Goal: Task Accomplishment & Management: Manage account settings

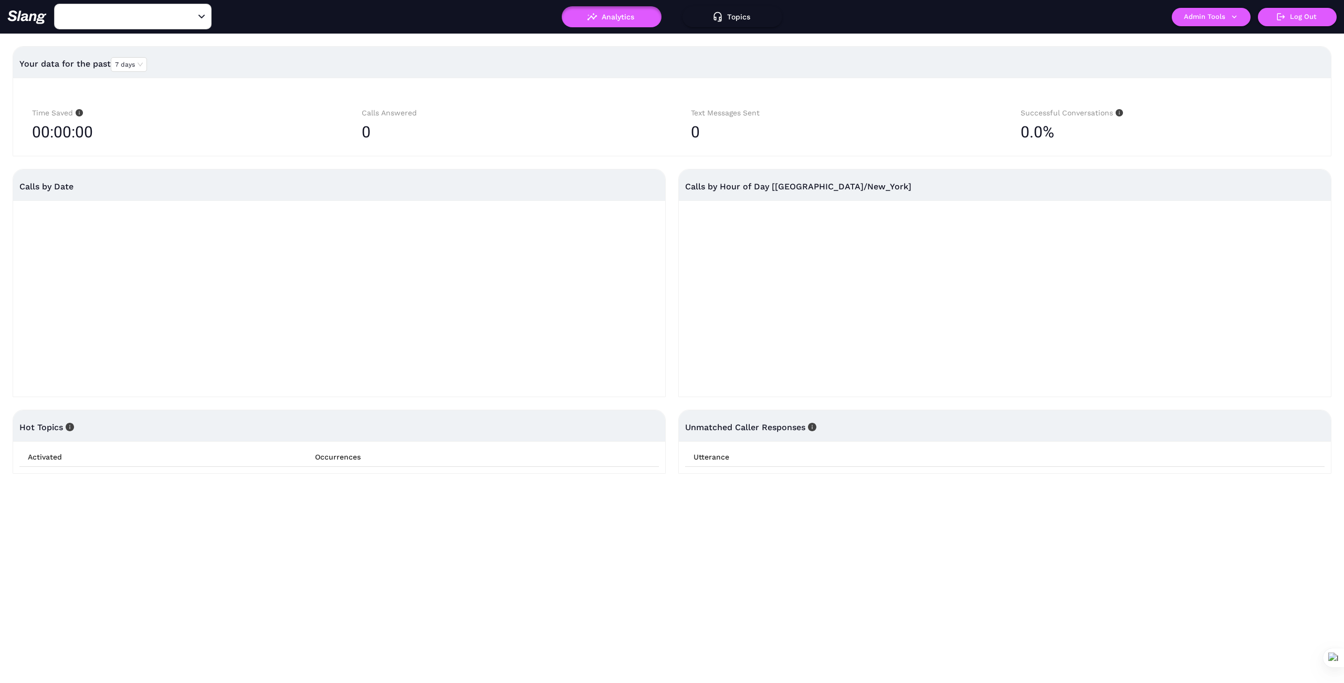
type input "1776"
drag, startPoint x: 187, startPoint y: 14, endPoint x: 170, endPoint y: 12, distance: 17.4
click at [187, 14] on icon "Clear" at bounding box center [189, 17] width 10 height 10
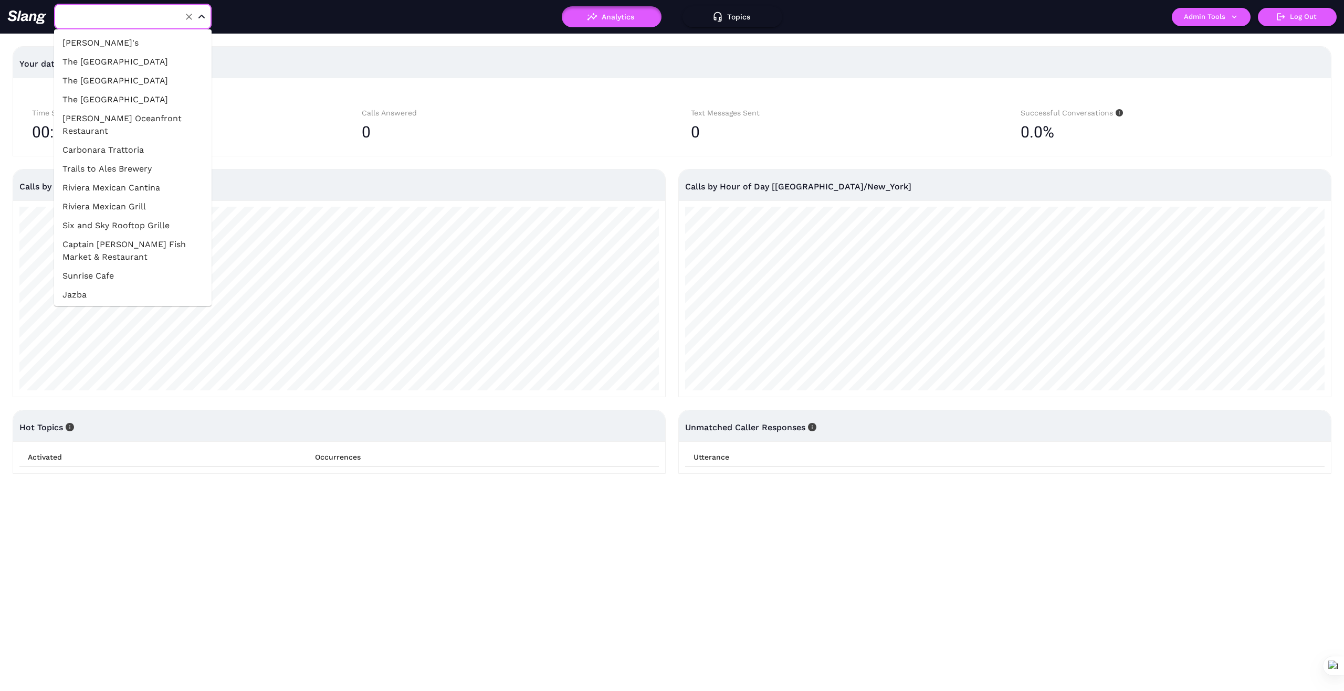
click at [155, 12] on input "text" at bounding box center [116, 16] width 115 height 16
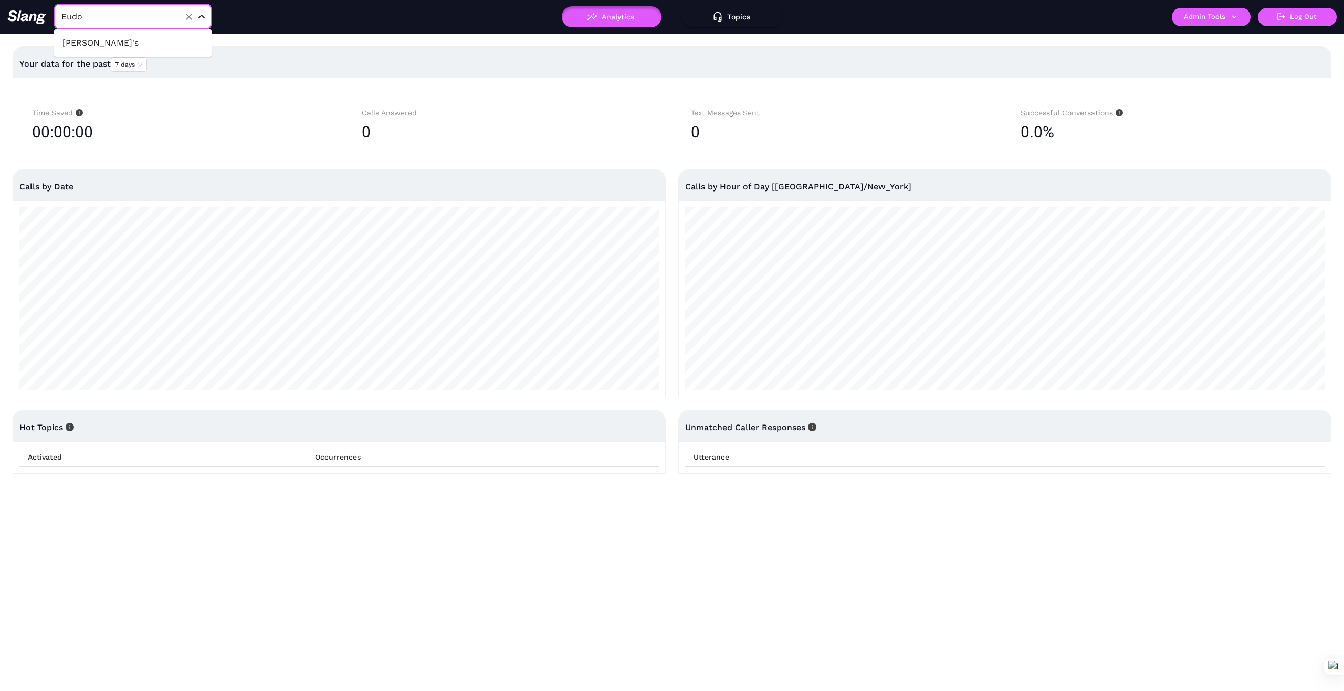
type input "Eudor"
click at [97, 49] on li "[PERSON_NAME]'s" at bounding box center [132, 43] width 157 height 19
type input "[PERSON_NAME]'s"
click at [1236, 23] on button "Admin Tools" at bounding box center [1211, 17] width 79 height 18
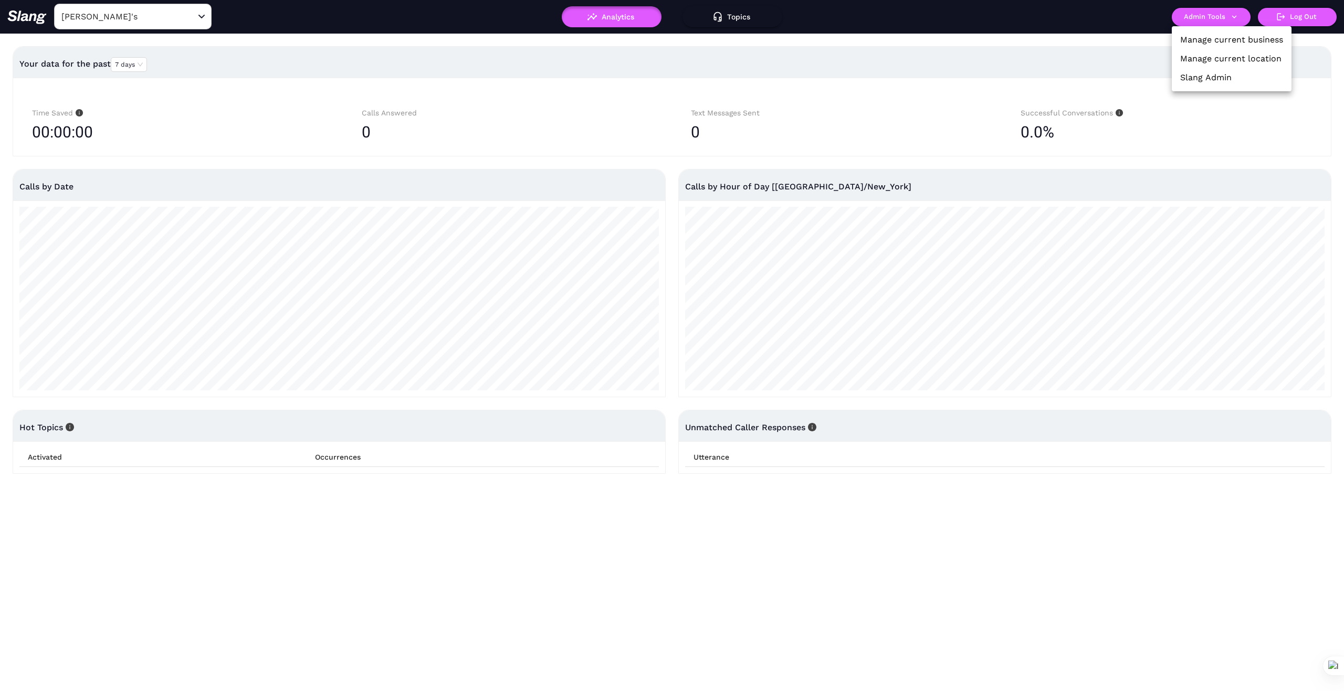
click at [1249, 38] on link "Manage current business" at bounding box center [1231, 40] width 103 height 13
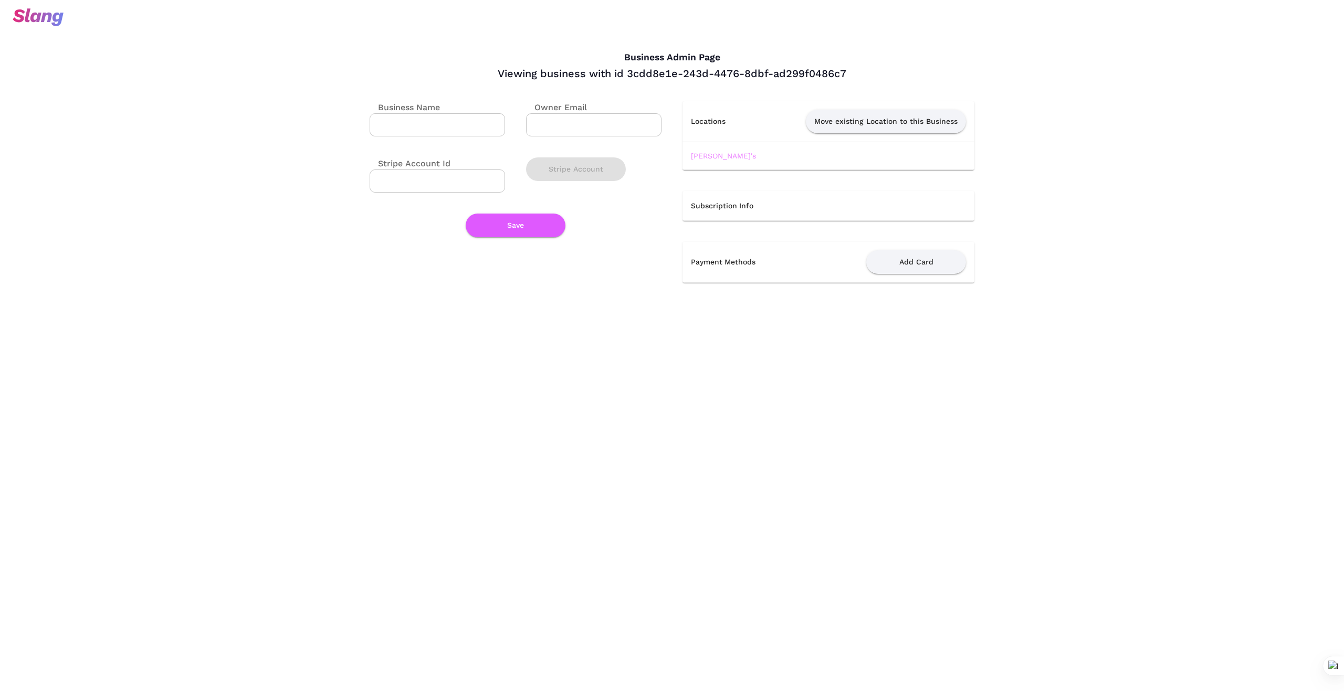
click at [712, 156] on link "[PERSON_NAME]'s" at bounding box center [723, 156] width 65 height 8
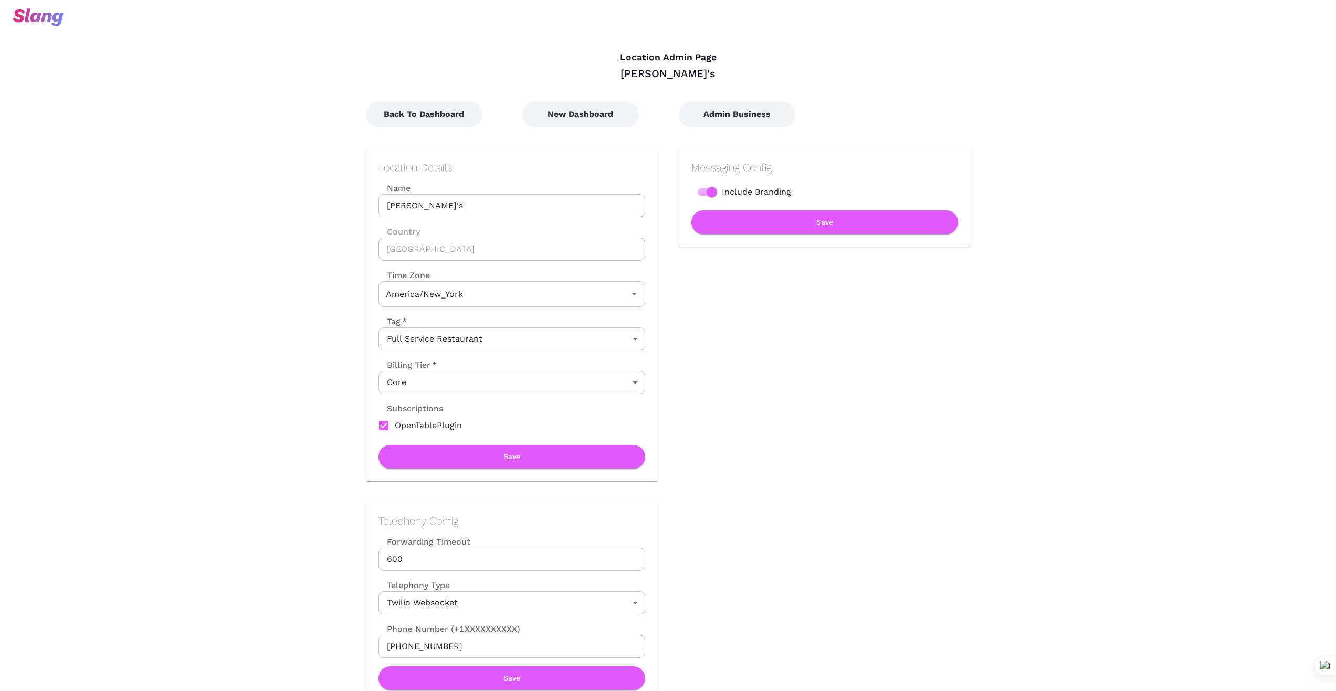
type input "Eastern Time"
click at [602, 118] on button "New Dashboard" at bounding box center [580, 114] width 117 height 26
type input "Eastern Time"
click at [444, 114] on button "Back To Dashboard" at bounding box center [424, 114] width 117 height 26
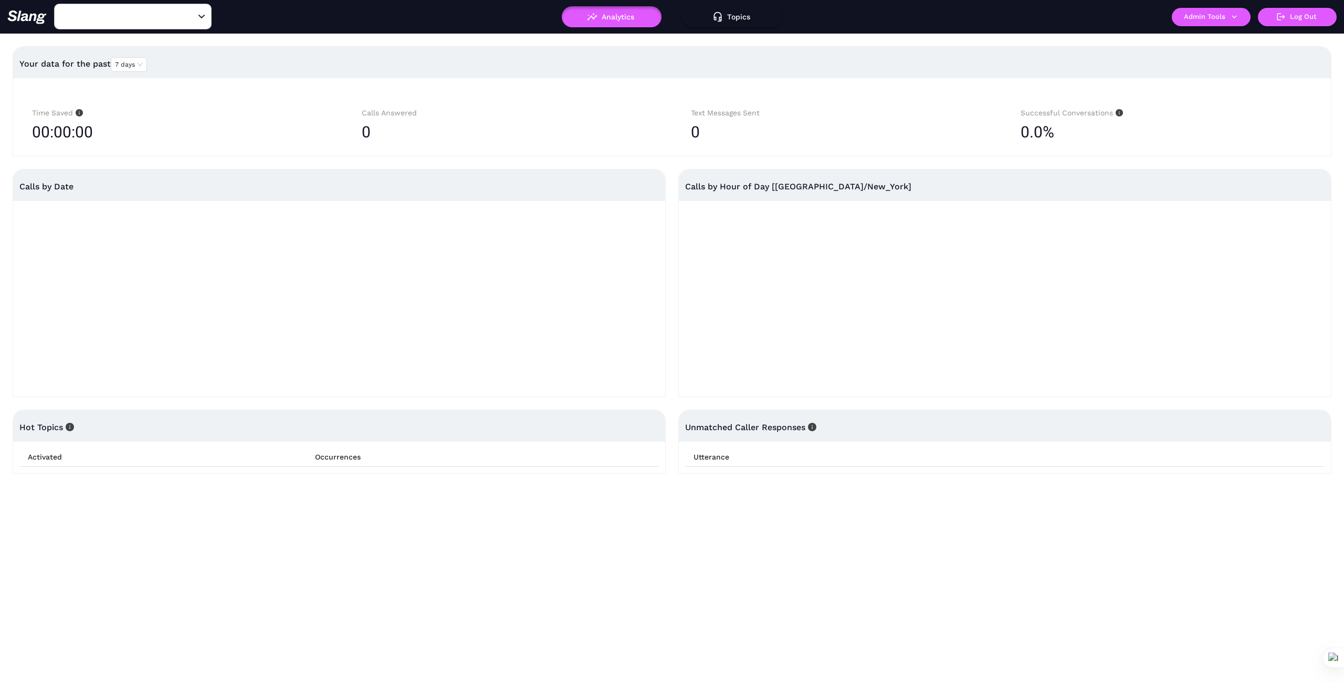
type input "[PERSON_NAME]'s"
drag, startPoint x: 191, startPoint y: 14, endPoint x: 181, endPoint y: 15, distance: 10.5
click at [188, 15] on icon "Clear" at bounding box center [189, 17] width 10 height 10
click at [161, 14] on input "text" at bounding box center [116, 16] width 115 height 16
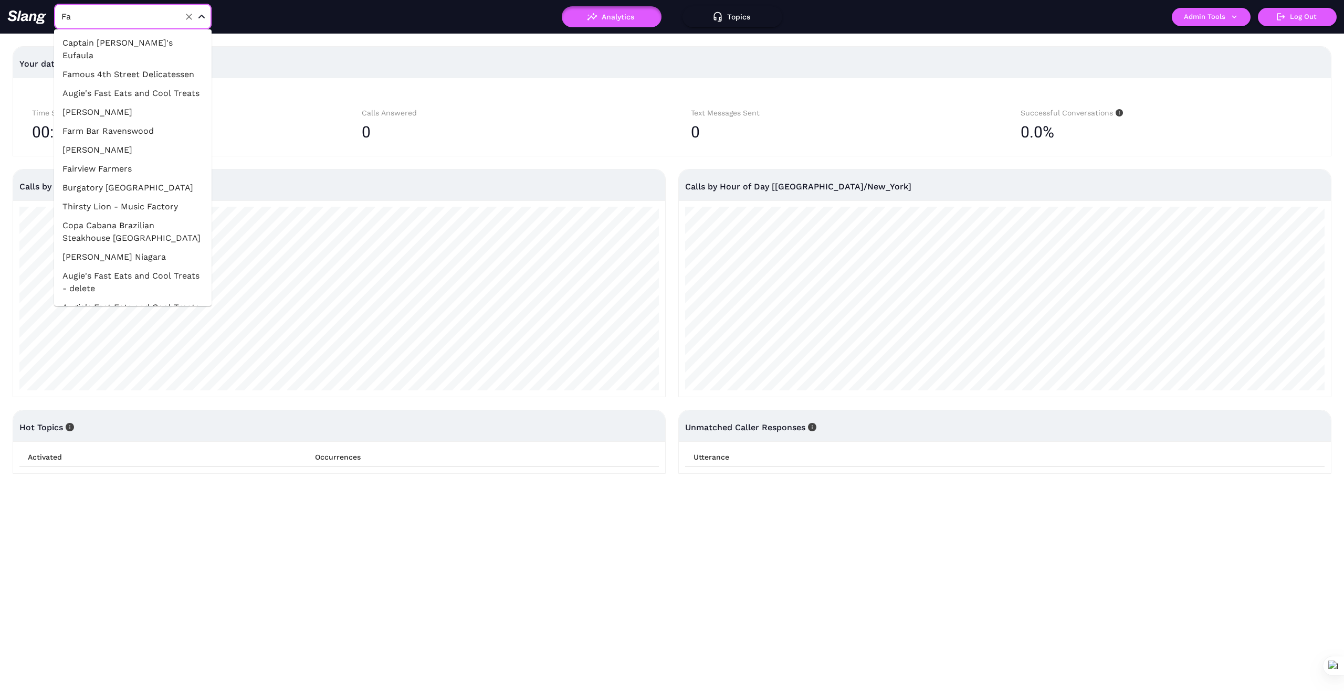
type input "F"
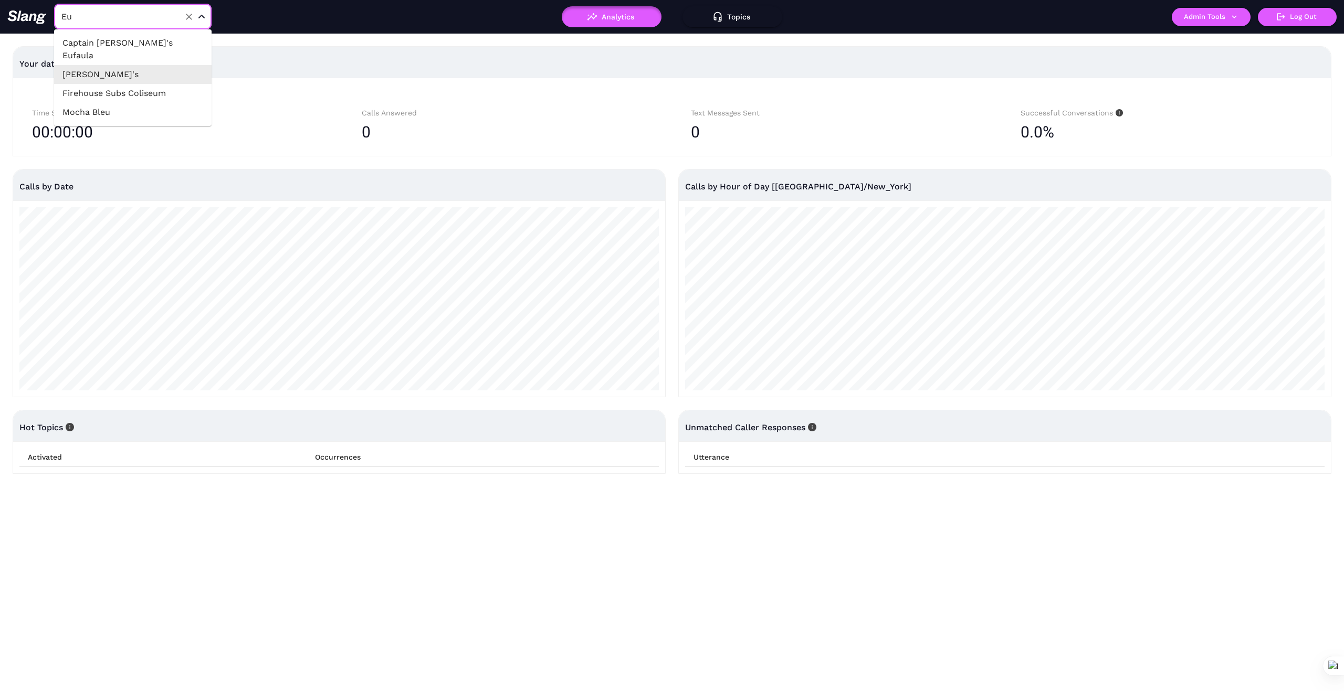
type input "E"
type input "Fabio"
click at [178, 41] on li "LAGO [GEOGRAPHIC_DATA] by [PERSON_NAME]" at bounding box center [132, 49] width 157 height 31
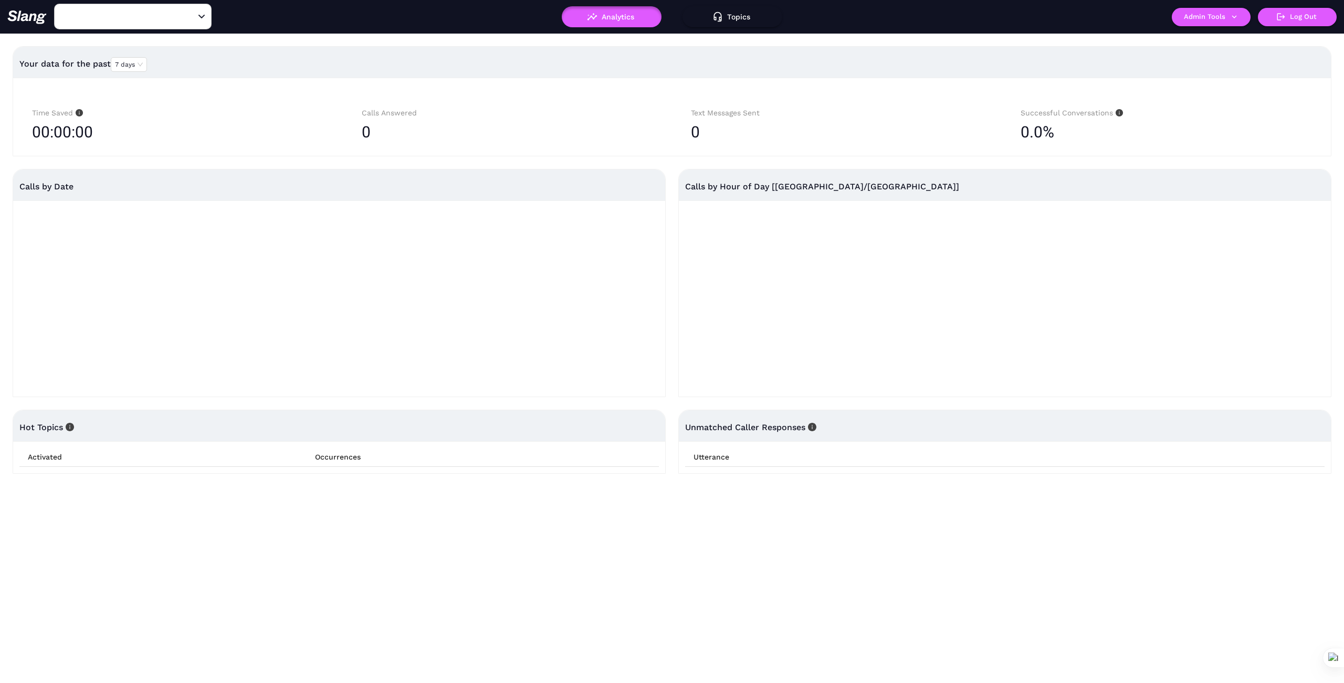
type input "LAGO [GEOGRAPHIC_DATA] by [PERSON_NAME]"
click at [1222, 19] on button "Admin Tools" at bounding box center [1211, 17] width 79 height 18
click at [1239, 37] on link "Manage current business" at bounding box center [1231, 40] width 103 height 13
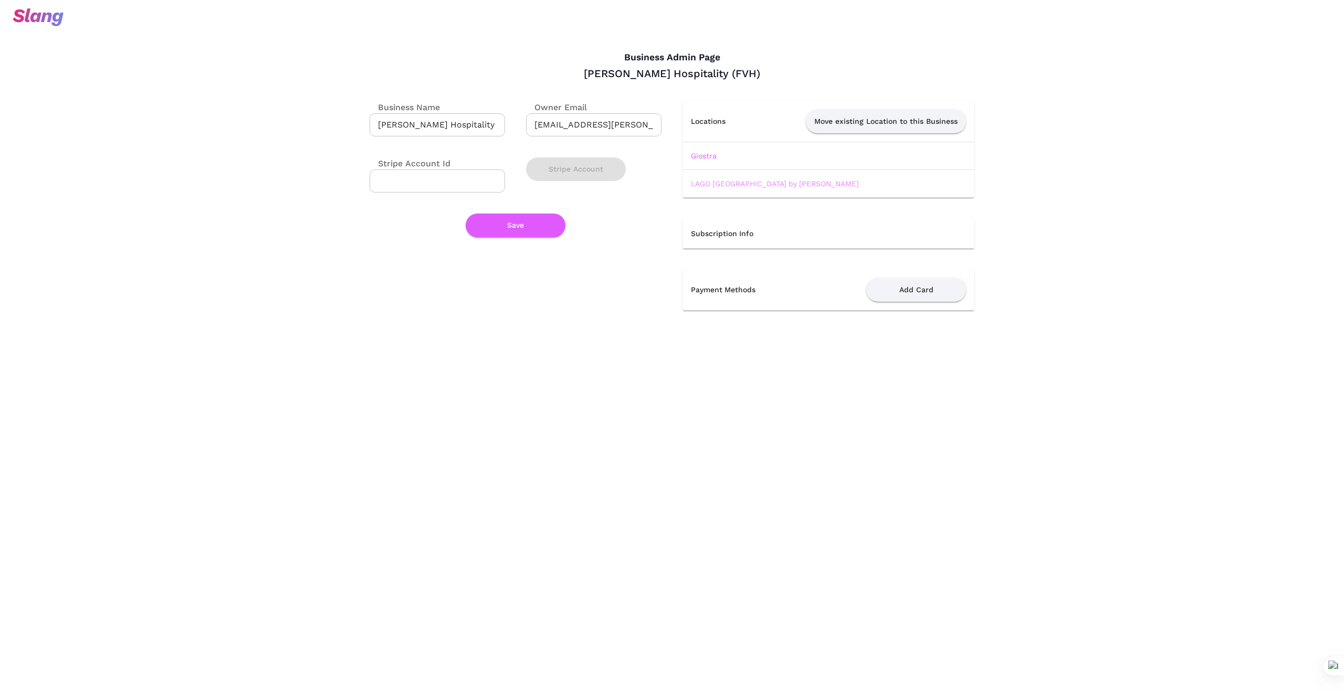
click at [780, 180] on link "LAGO [GEOGRAPHIC_DATA] by [PERSON_NAME]" at bounding box center [775, 184] width 168 height 8
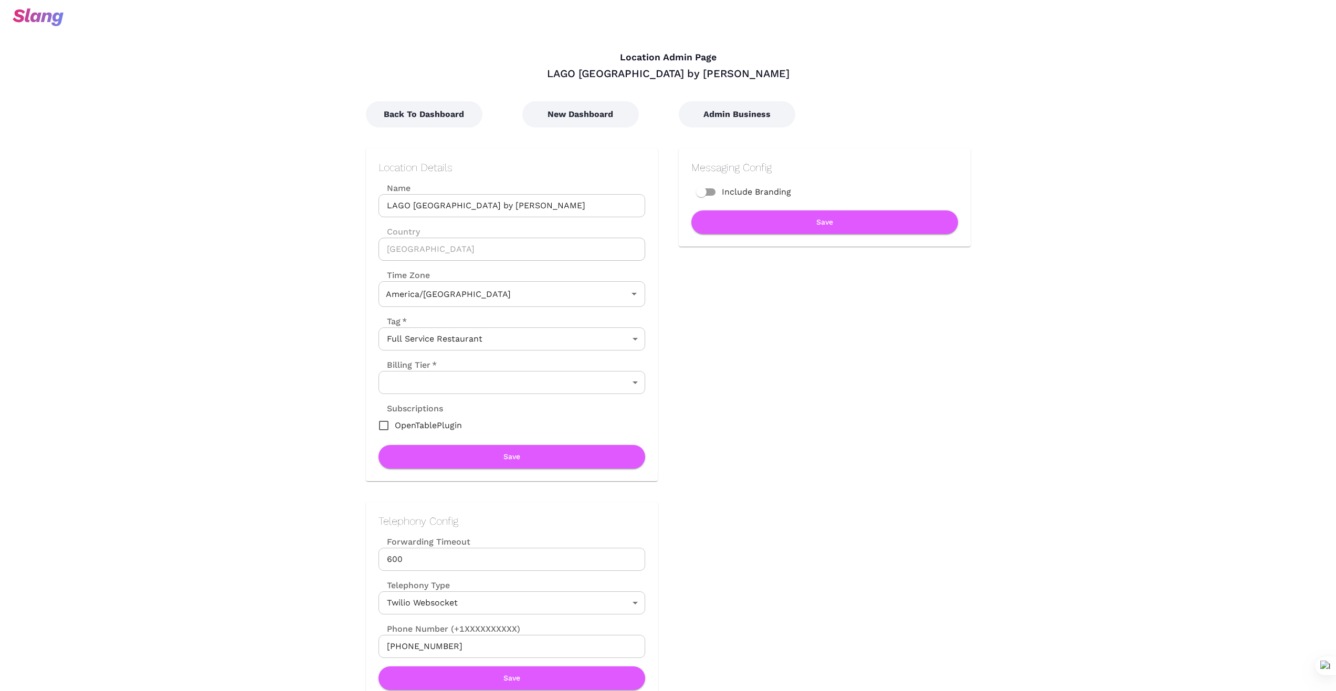
type input "Central Time"
drag, startPoint x: 546, startPoint y: 205, endPoint x: 307, endPoint y: 189, distance: 240.4
click at [595, 122] on button "New Dashboard" at bounding box center [580, 114] width 117 height 26
